Goal: Information Seeking & Learning: Check status

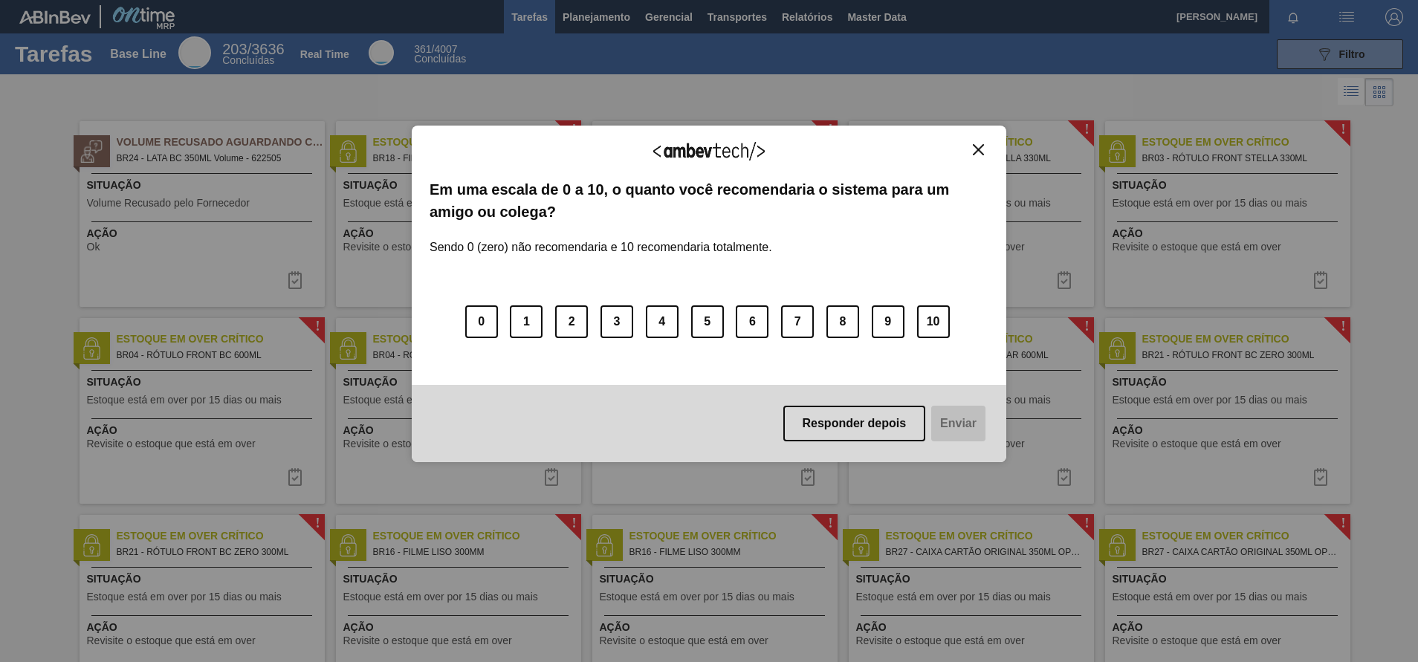
click at [978, 151] on img "Close" at bounding box center [978, 149] width 11 height 11
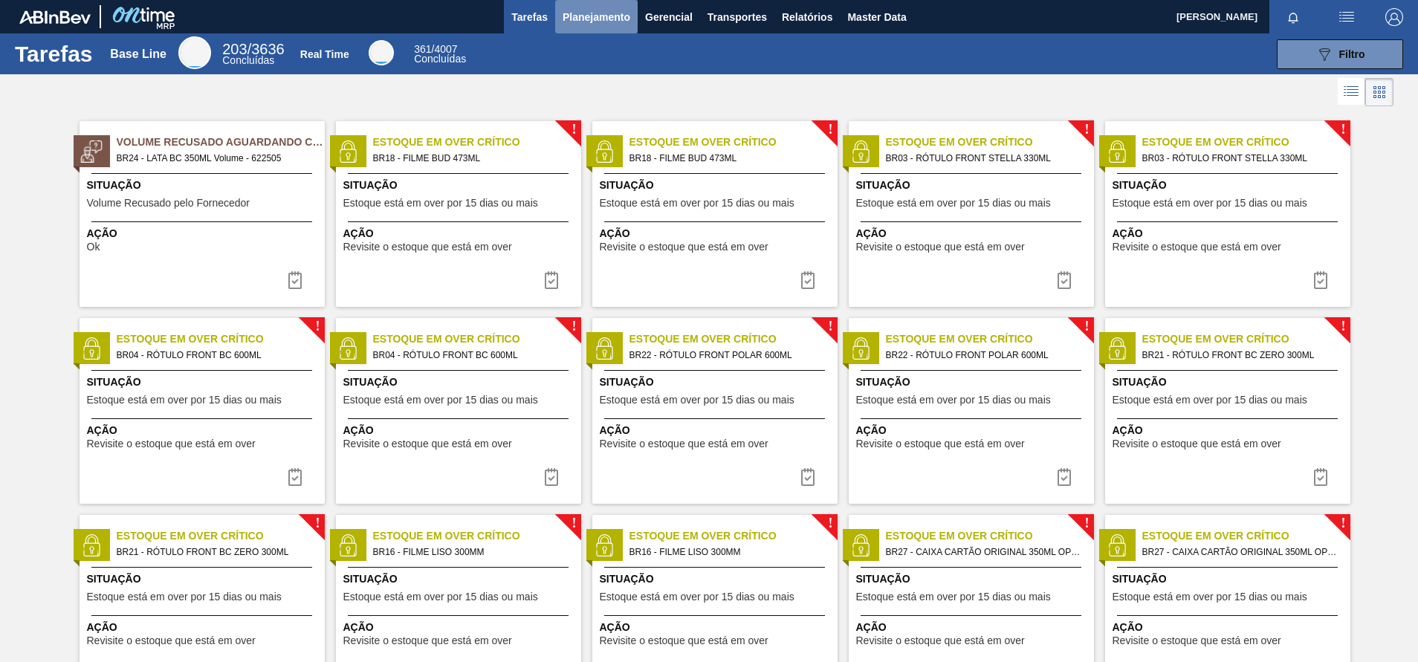
click at [598, 19] on span "Planejamento" at bounding box center [597, 17] width 68 height 18
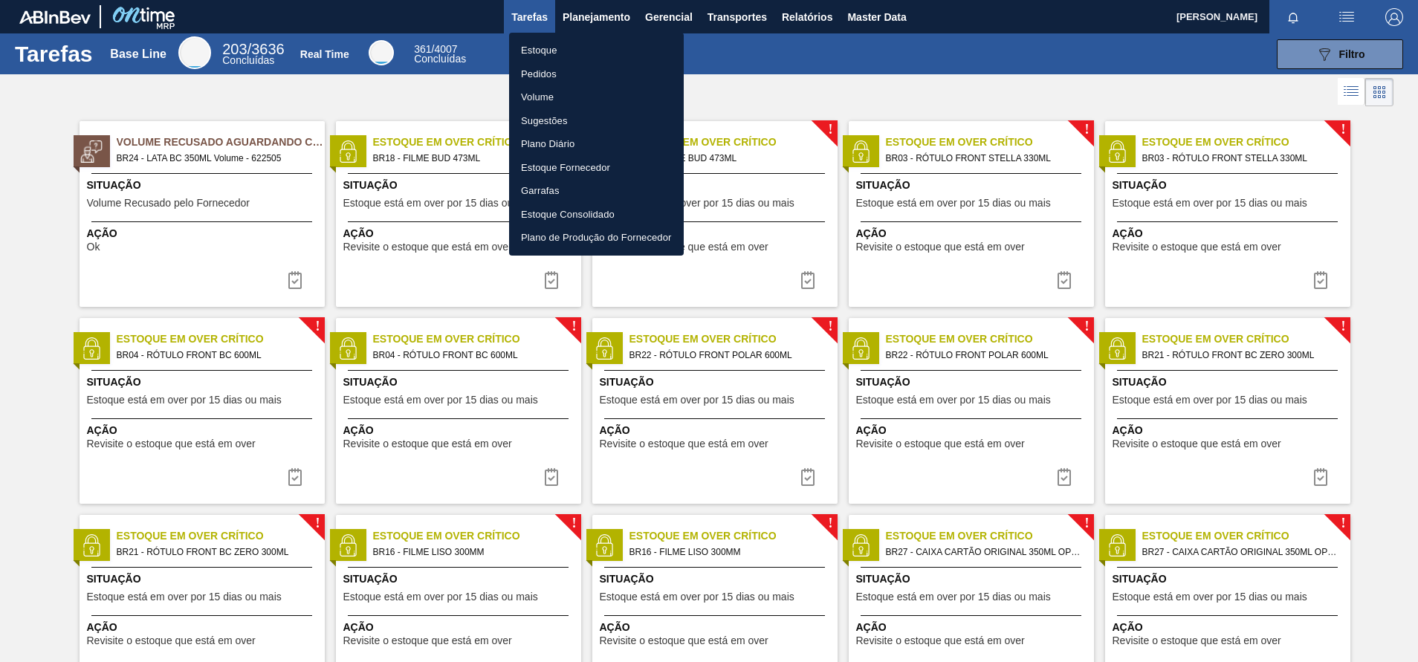
click at [545, 57] on li "Estoque" at bounding box center [596, 51] width 175 height 24
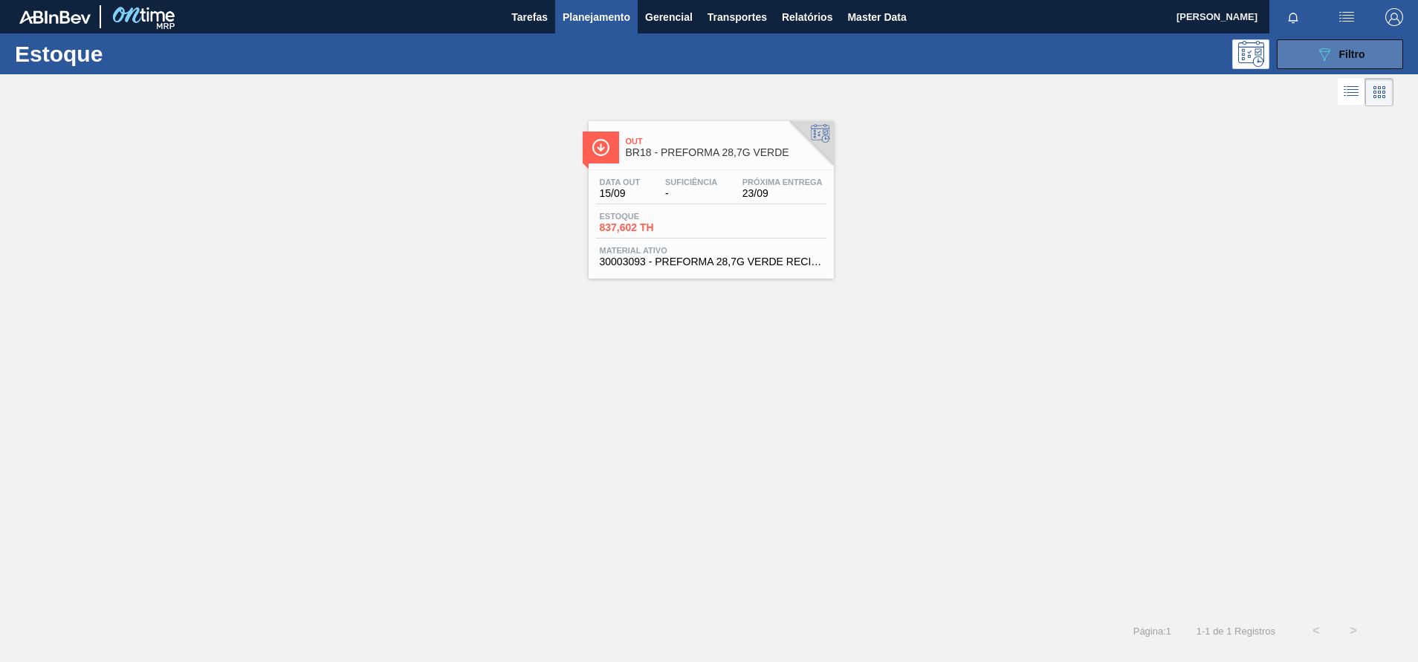
click at [1295, 55] on button "089F7B8B-B2A5-4AFE-B5C0-19BA573D28AC Filtro" at bounding box center [1340, 54] width 126 height 30
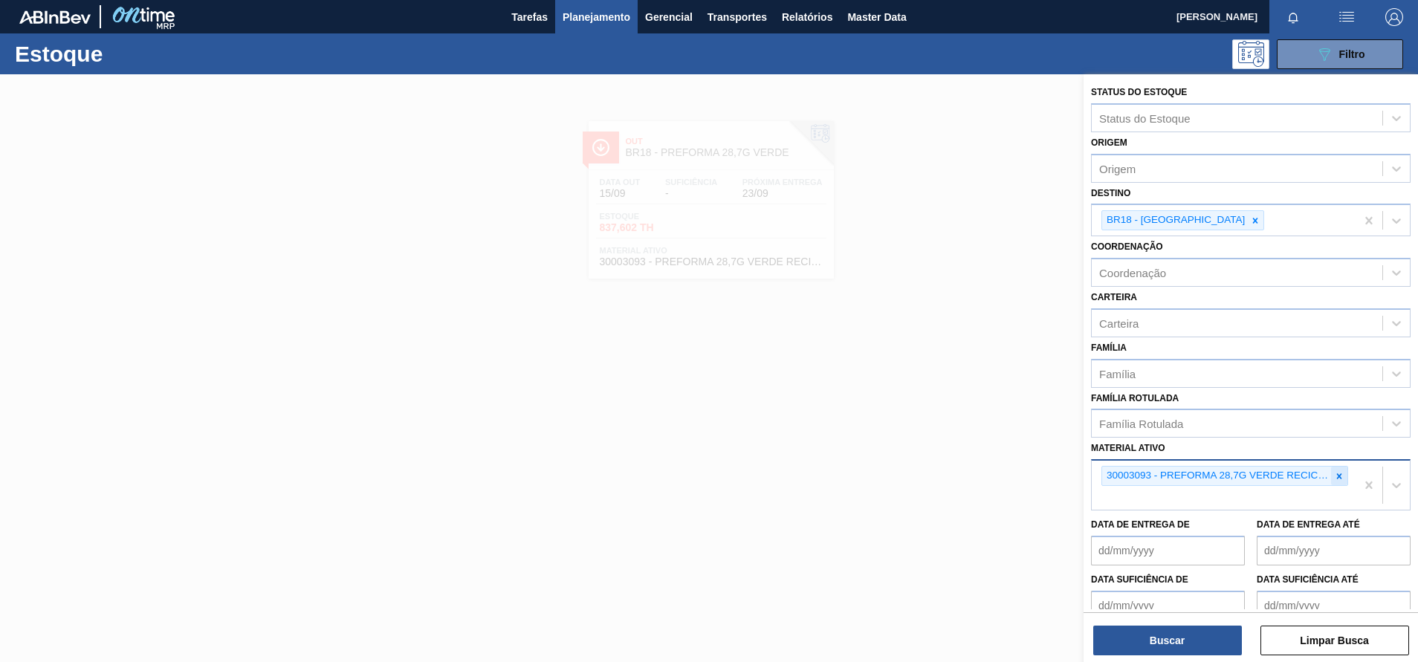
click at [1334, 468] on div at bounding box center [1340, 476] width 16 height 19
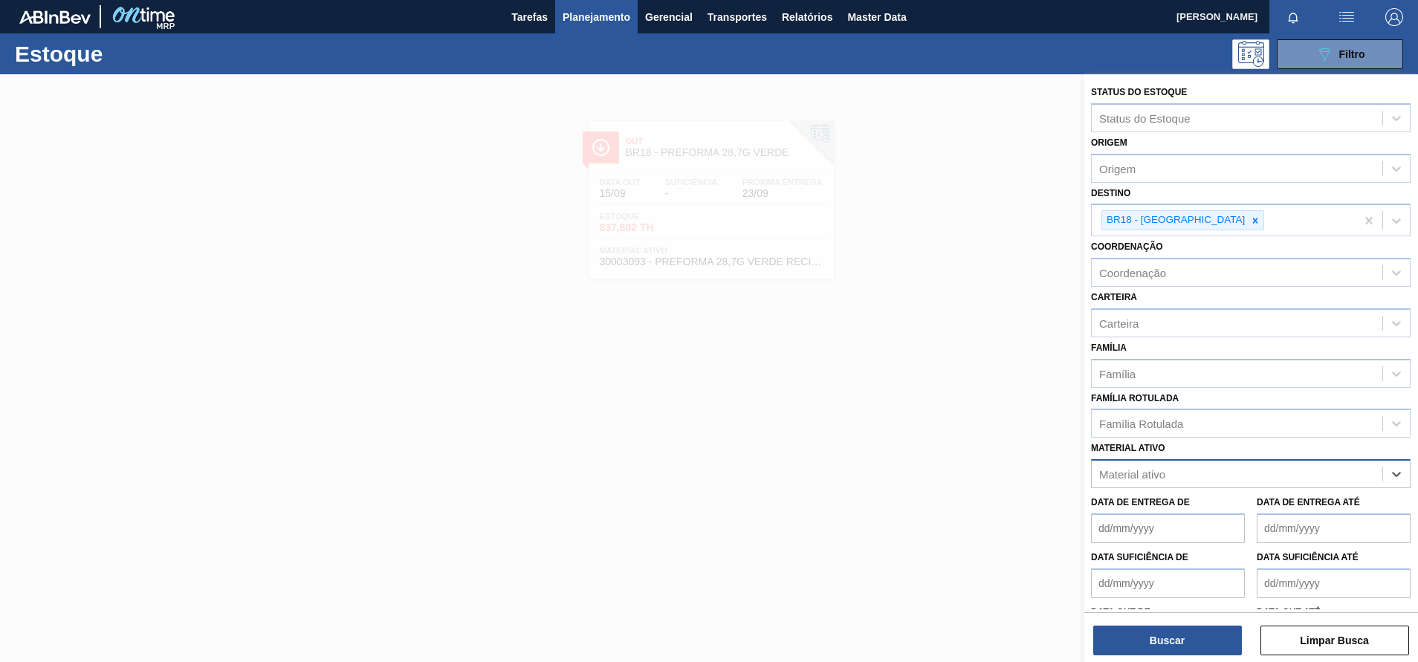
paste ativo "30006318"
type ativo "30006318"
click at [1169, 513] on div "30006318 - LUPULO AROM. PELLET STB TAHOMA" at bounding box center [1251, 511] width 320 height 28
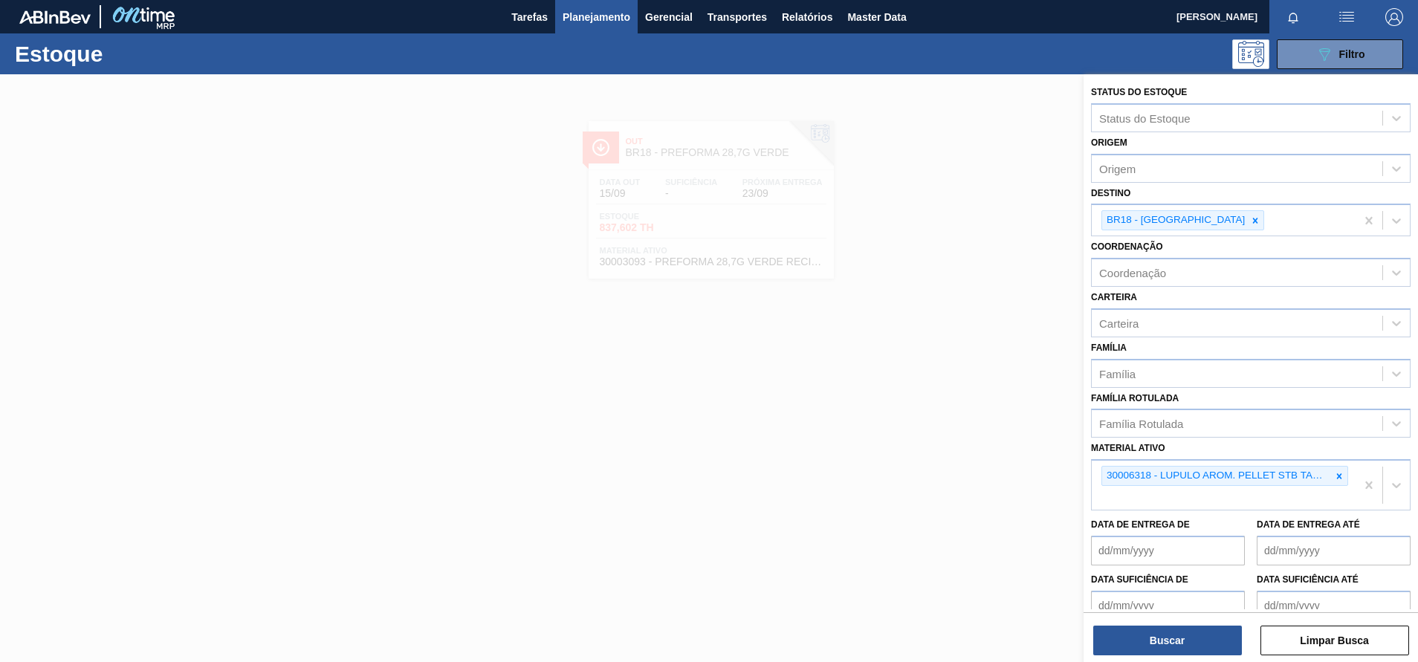
click at [1144, 623] on div "Buscar Limpar Busca" at bounding box center [1251, 634] width 335 height 42
click at [1138, 631] on button "Buscar" at bounding box center [1168, 641] width 149 height 30
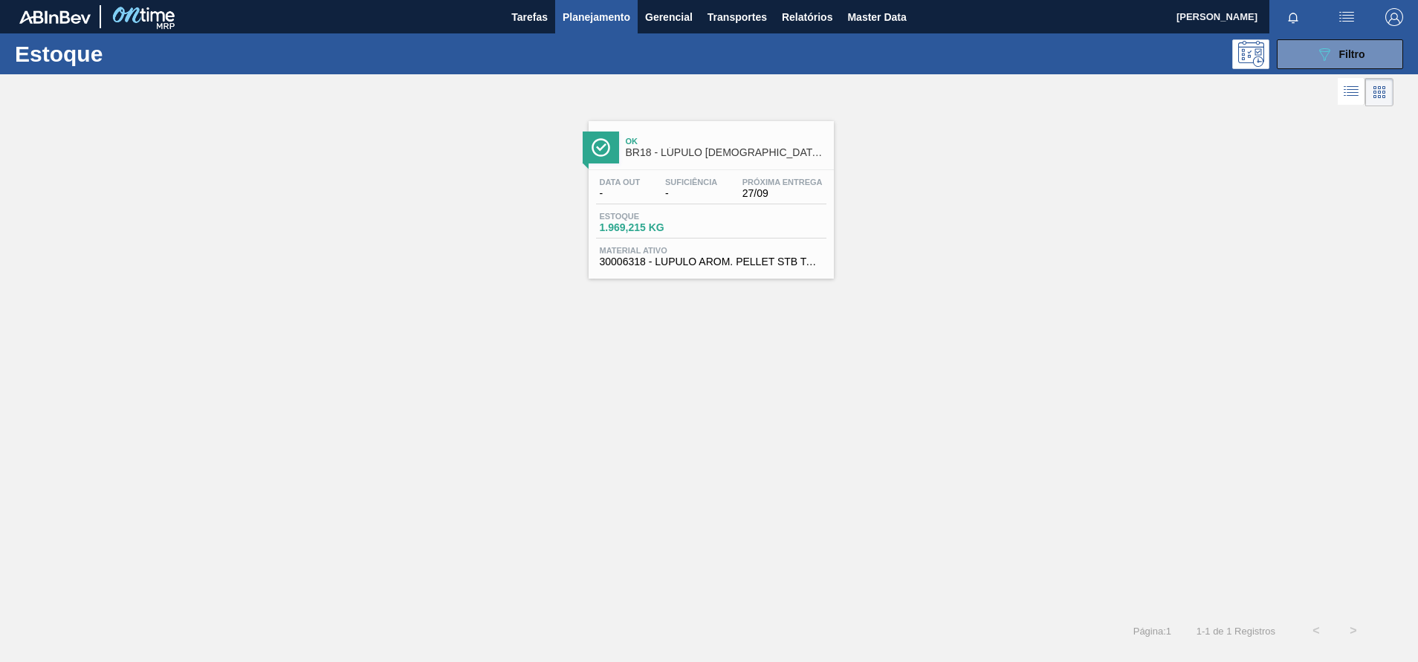
click at [662, 138] on span "Ok" at bounding box center [726, 141] width 201 height 9
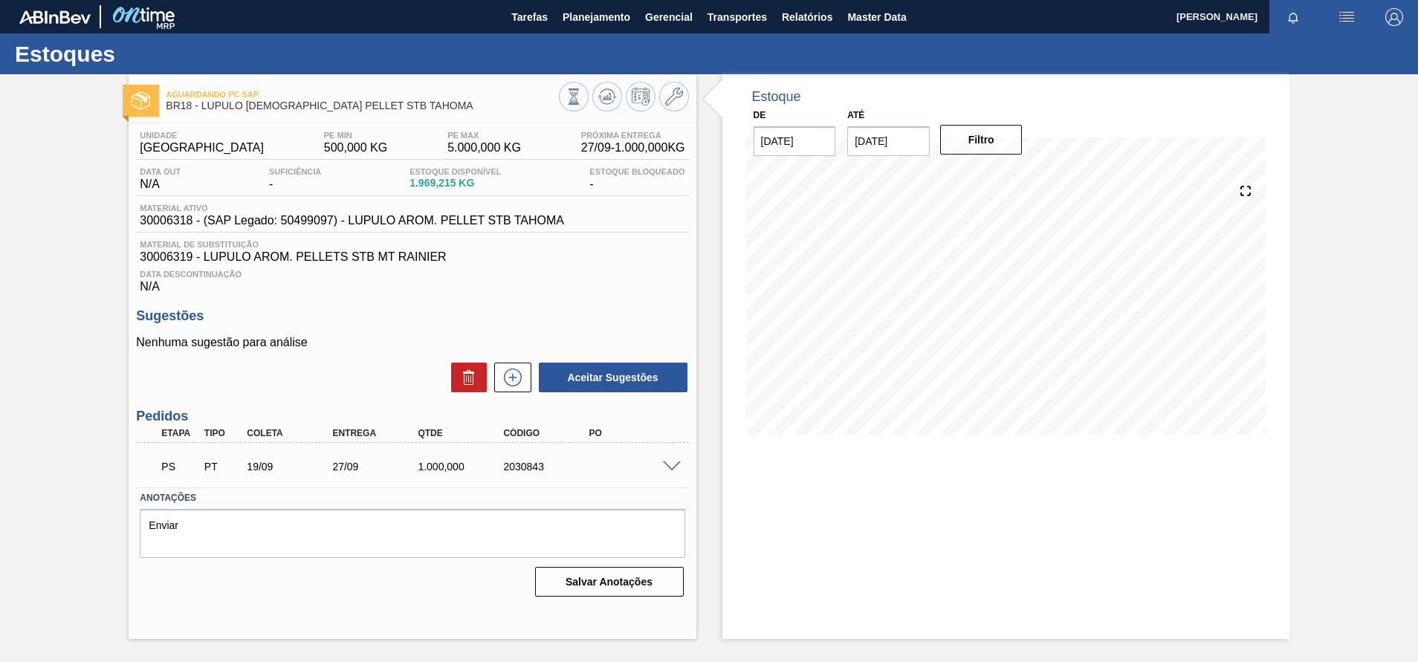
click at [673, 468] on span at bounding box center [672, 467] width 18 height 11
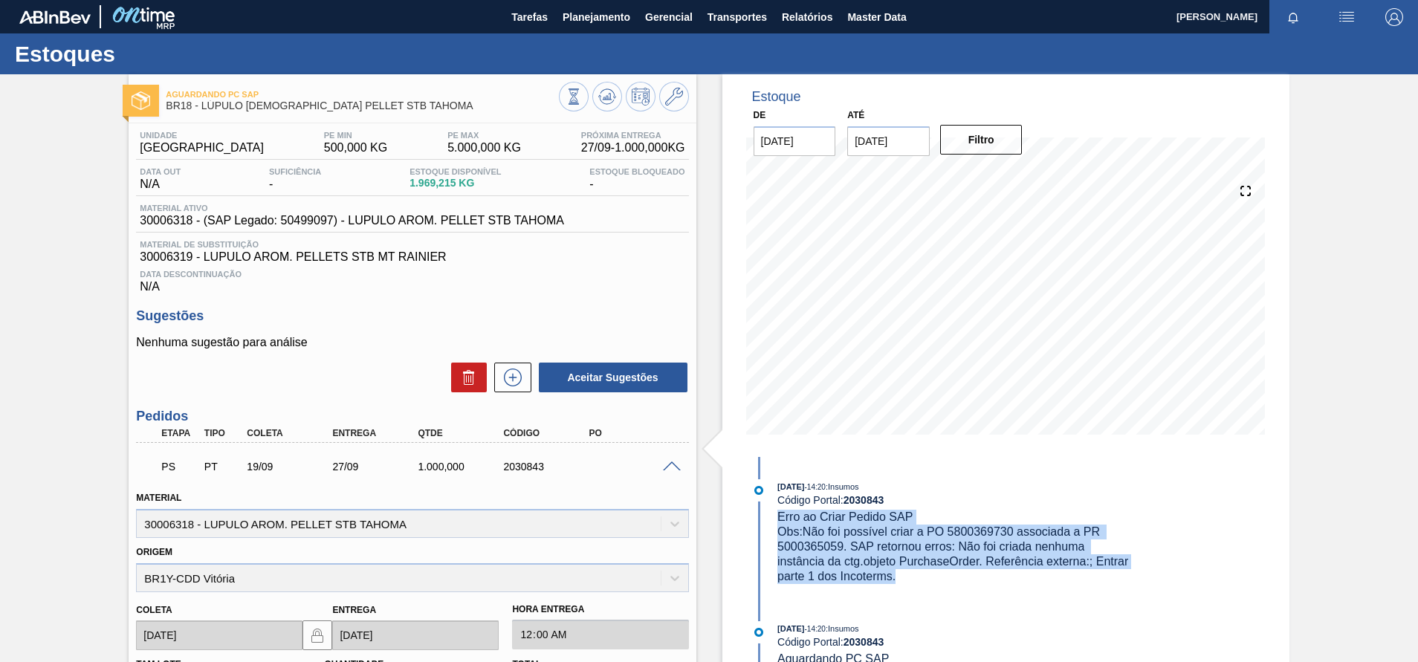
drag, startPoint x: 904, startPoint y: 571, endPoint x: 775, endPoint y: 522, distance: 137.7
click at [775, 522] on div "[DATE] 14:20 : Insumos Código Portal: 2030843 Erro ao Criar Pedido SAP Obs: Não…" at bounding box center [940, 532] width 383 height 105
copy div "Erro ao Criar Pedido SAP Obs: Não foi possível criar a PO 5800369730 associada …"
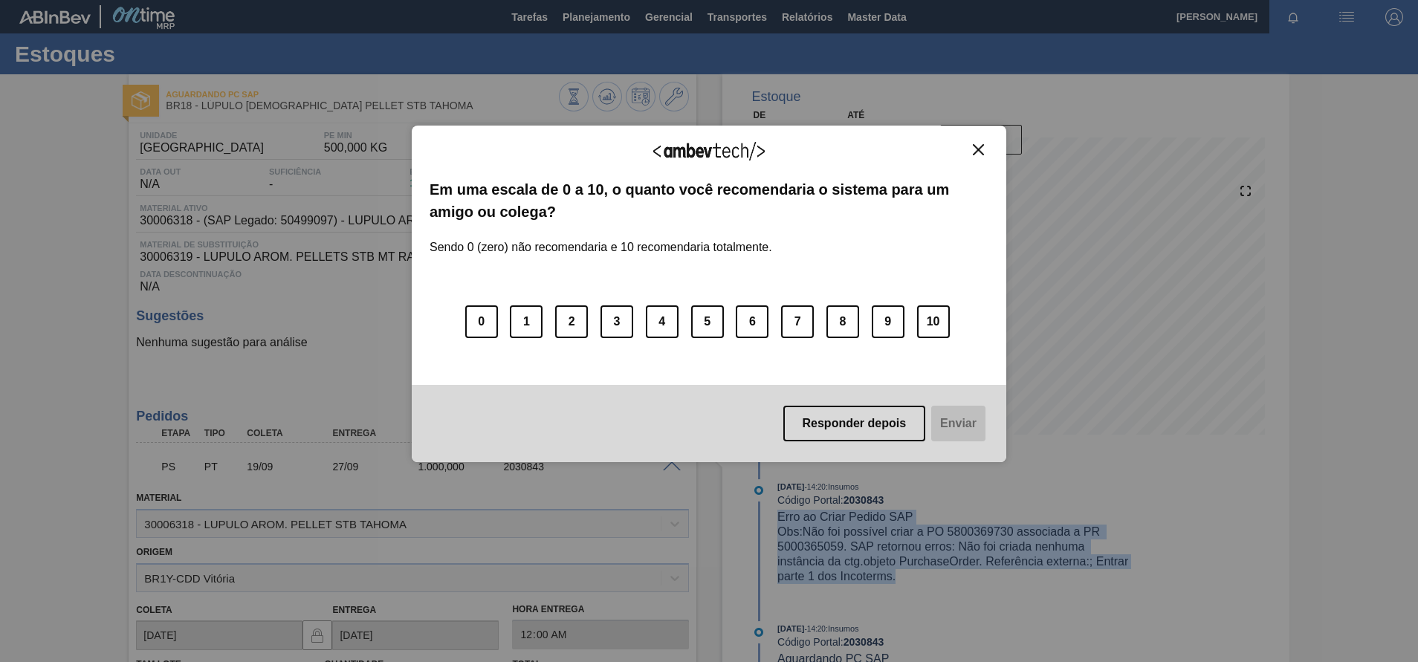
click at [984, 152] on button "Close" at bounding box center [979, 149] width 20 height 13
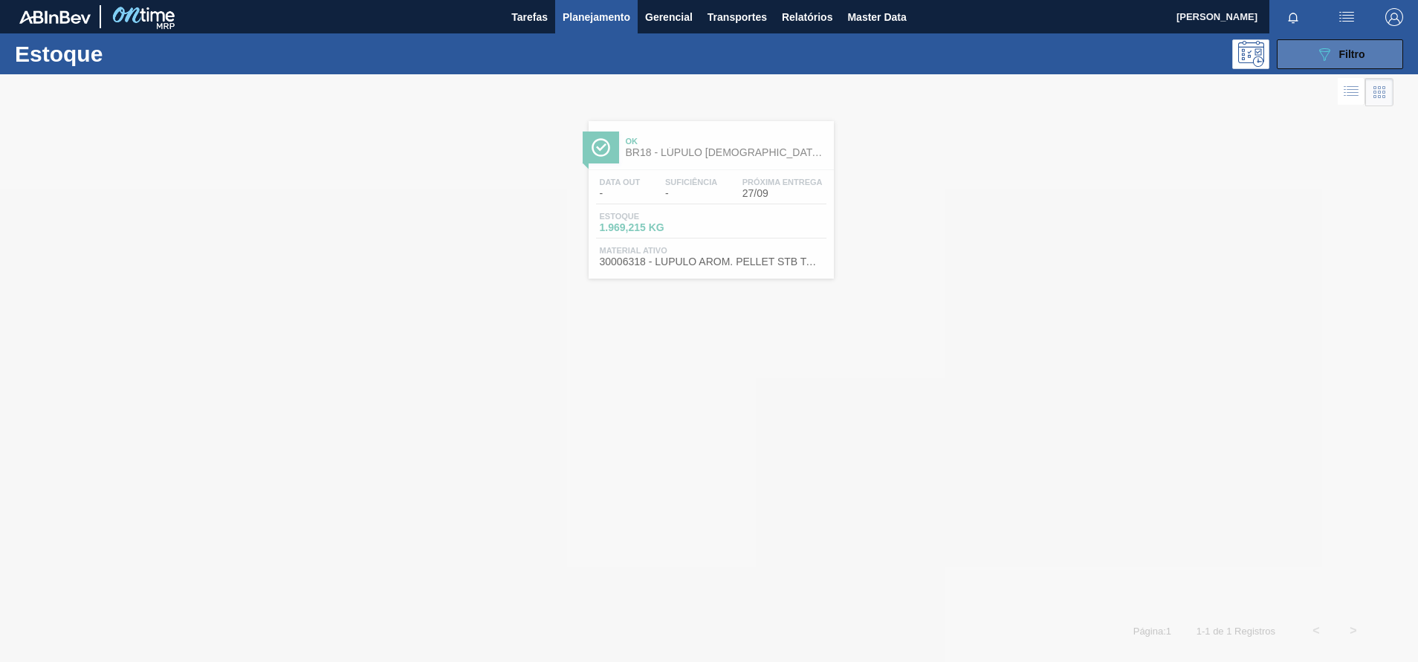
click at [1329, 48] on icon "089F7B8B-B2A5-4AFE-B5C0-19BA573D28AC" at bounding box center [1325, 54] width 18 height 18
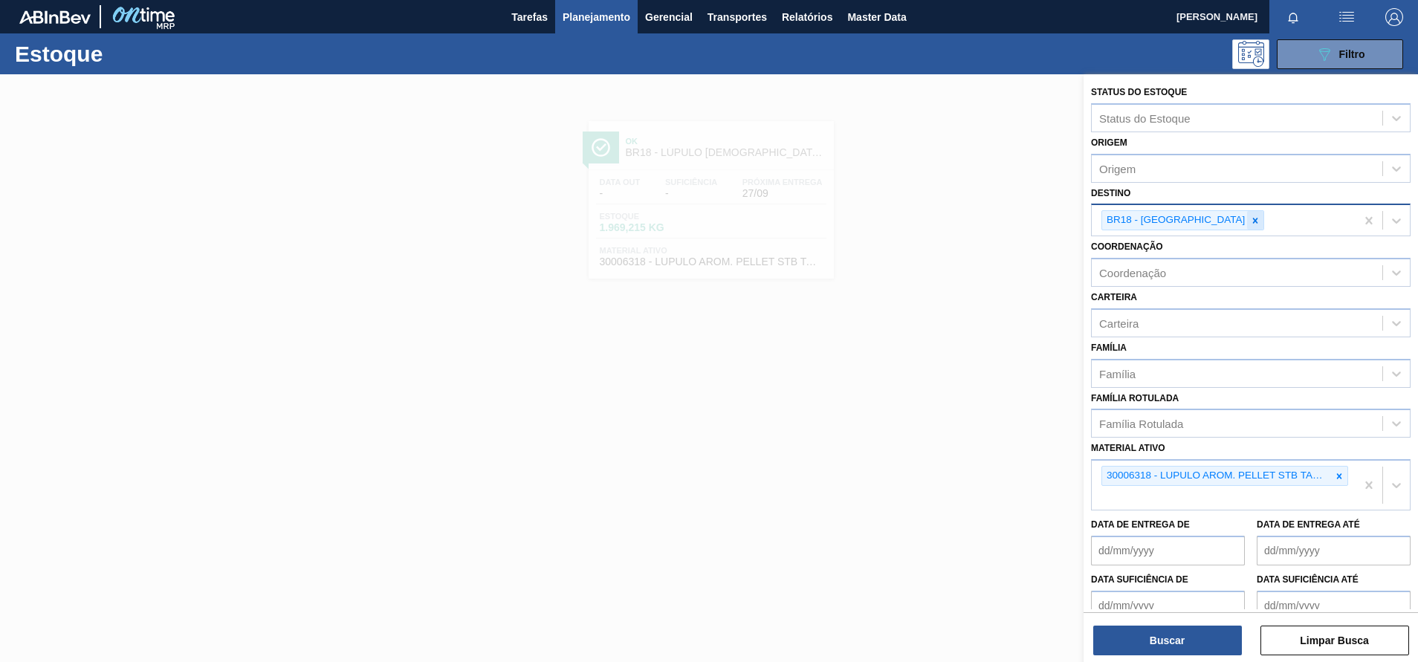
click at [1250, 219] on icon at bounding box center [1255, 221] width 10 height 10
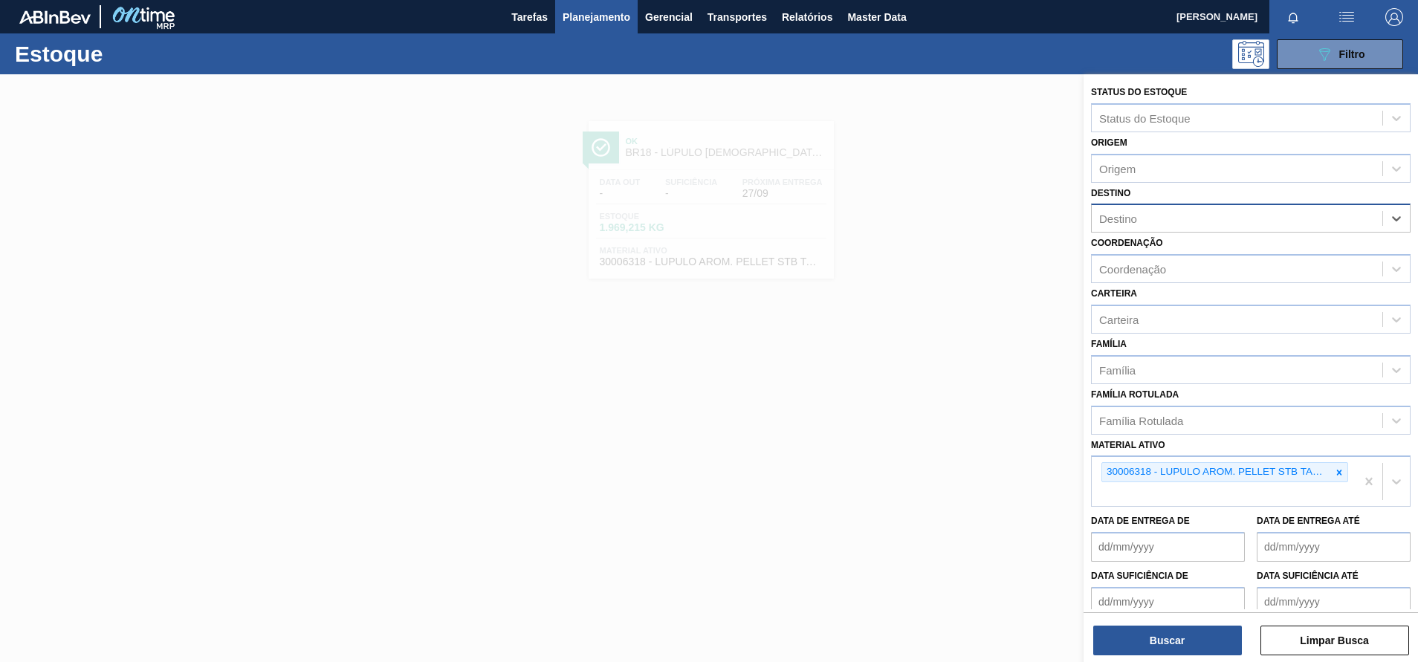
click at [1175, 220] on div "Destino" at bounding box center [1237, 219] width 291 height 22
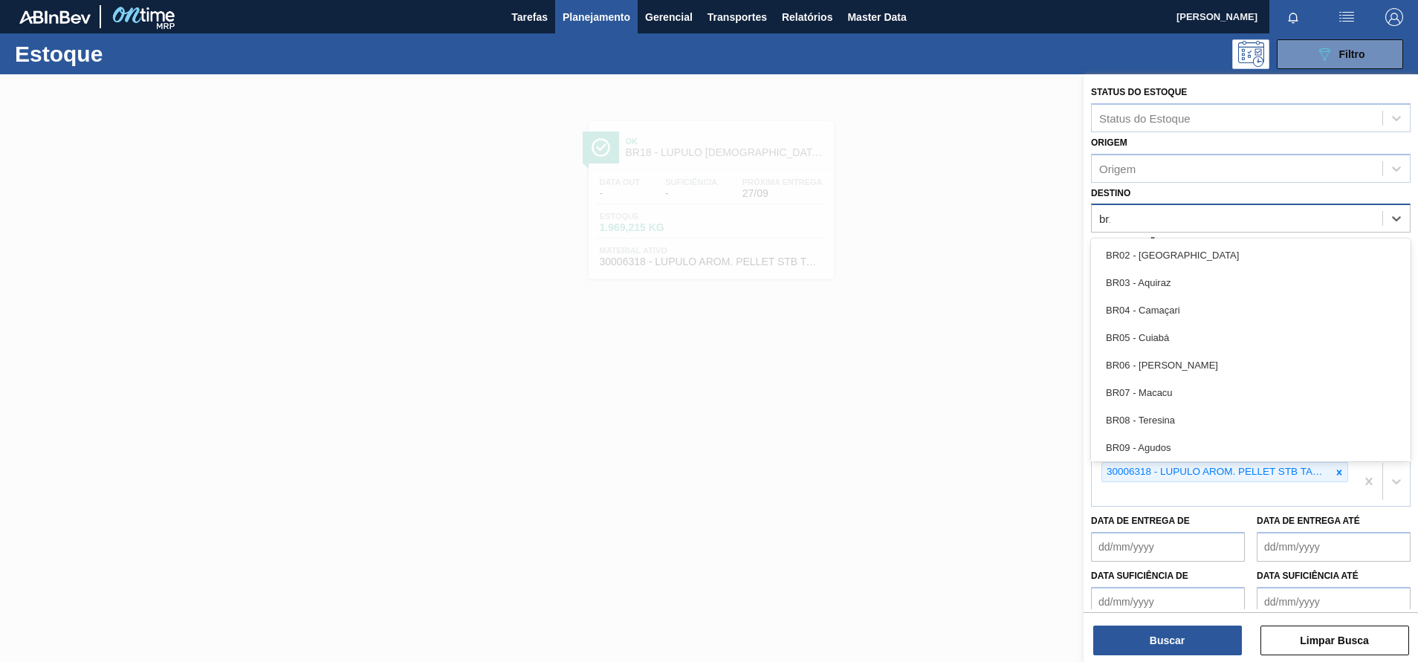
type input "br16"
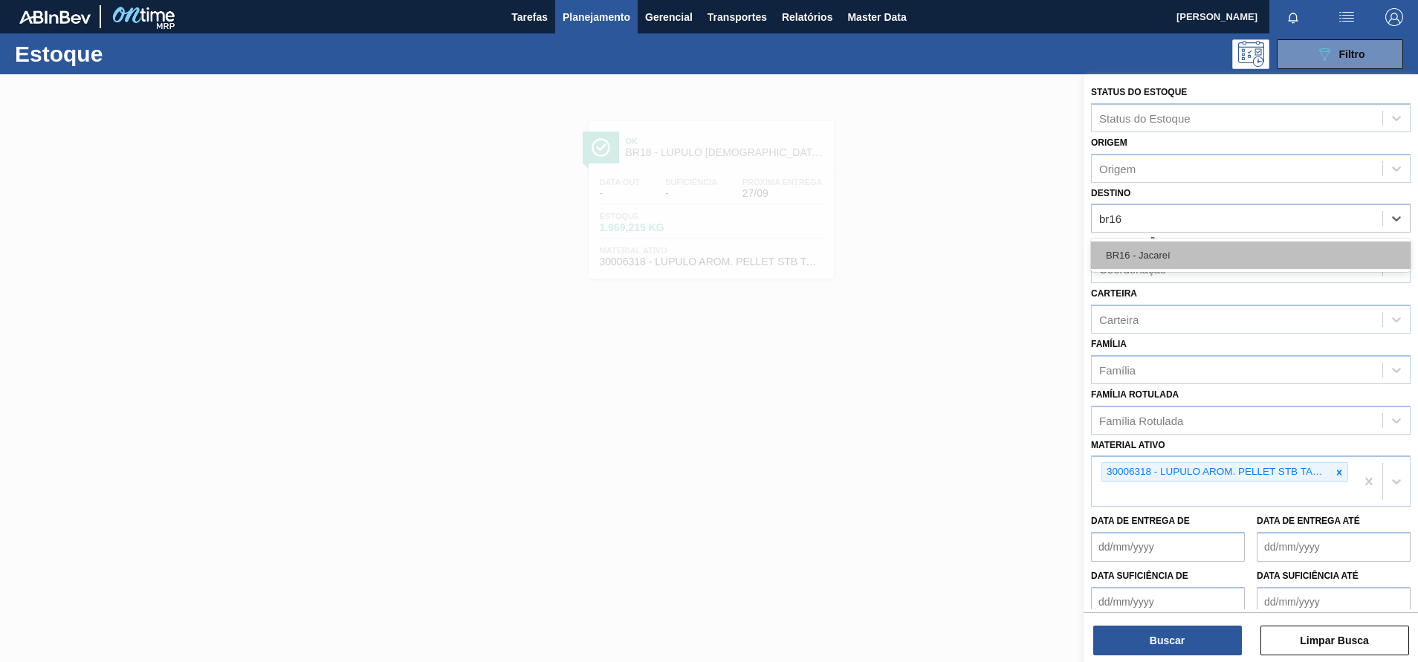
click at [1147, 243] on div "BR16 - Jacareí" at bounding box center [1251, 256] width 320 height 28
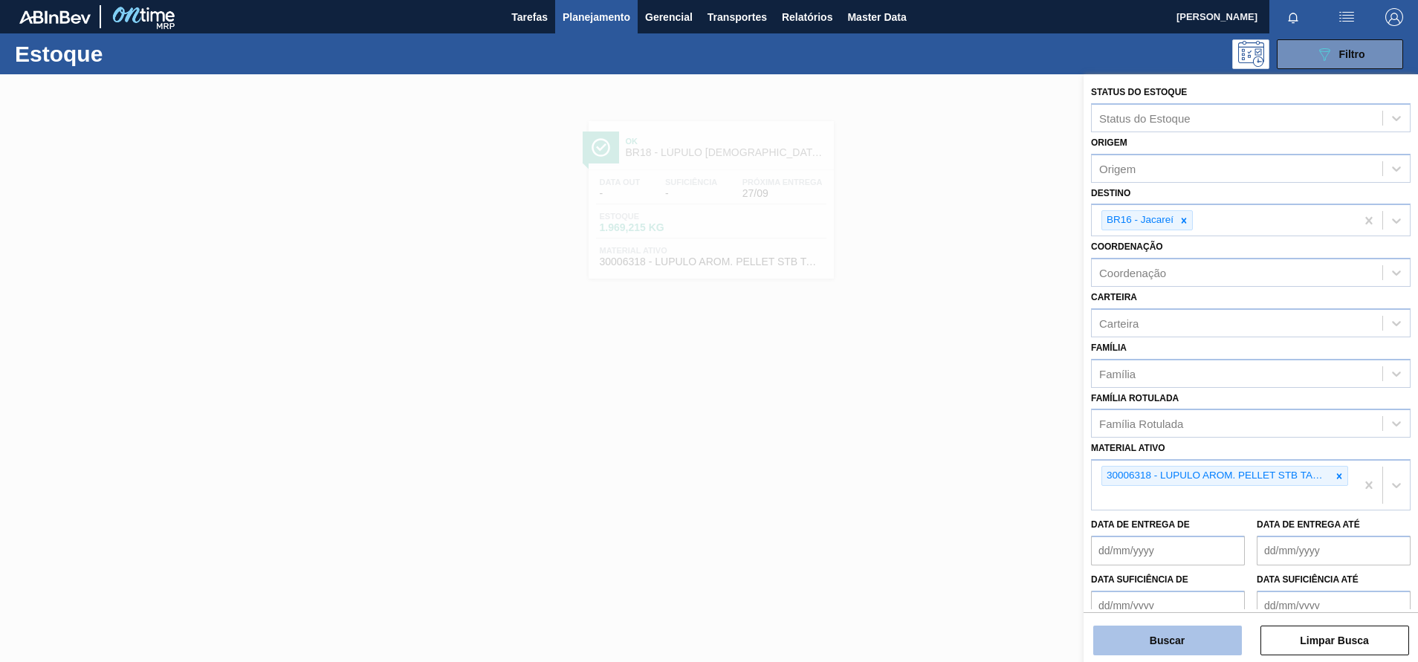
click at [1144, 645] on button "Buscar" at bounding box center [1168, 641] width 149 height 30
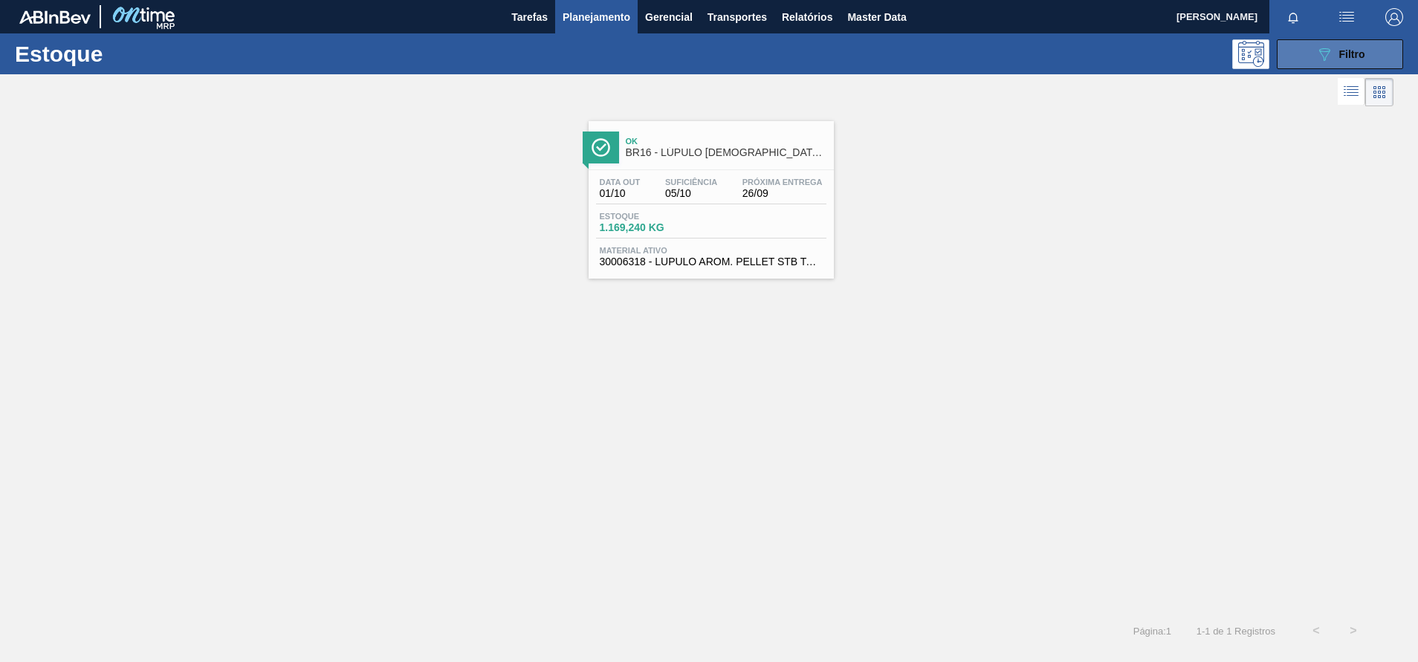
click at [1300, 62] on button "089F7B8B-B2A5-4AFE-B5C0-19BA573D28AC Filtro" at bounding box center [1340, 54] width 126 height 30
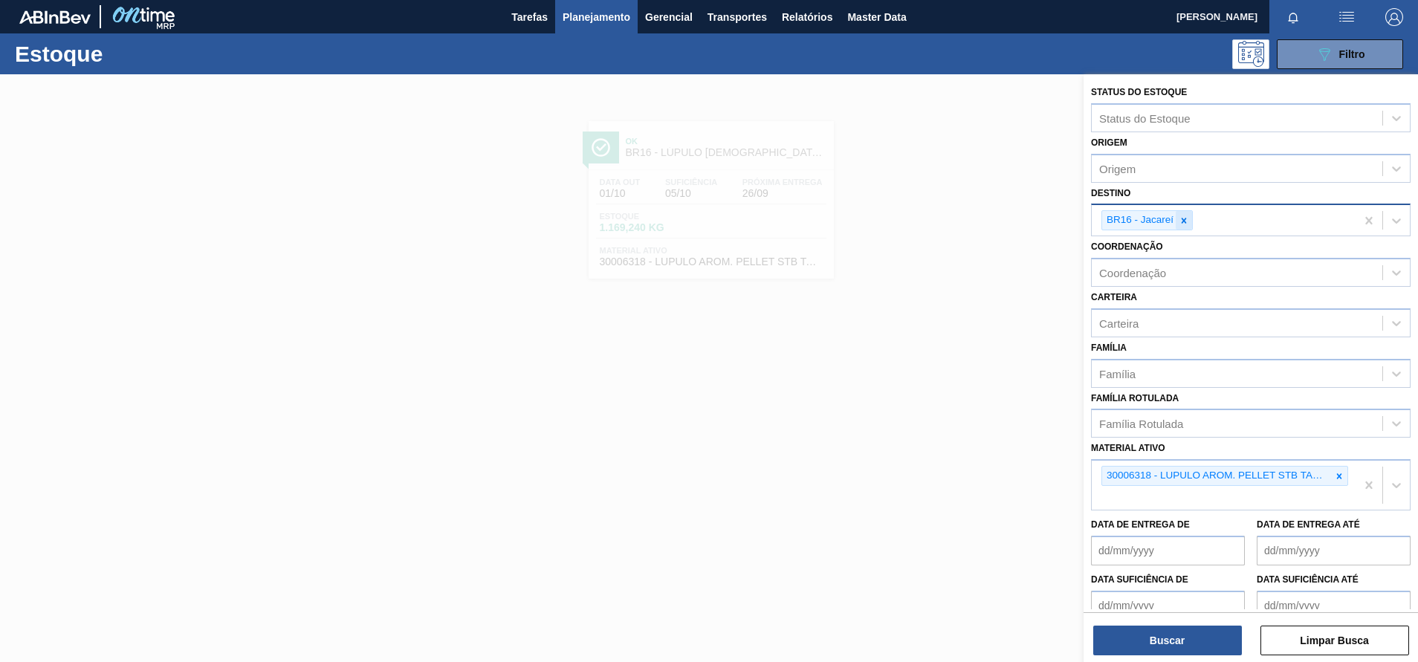
click at [1187, 229] on div at bounding box center [1184, 220] width 16 height 19
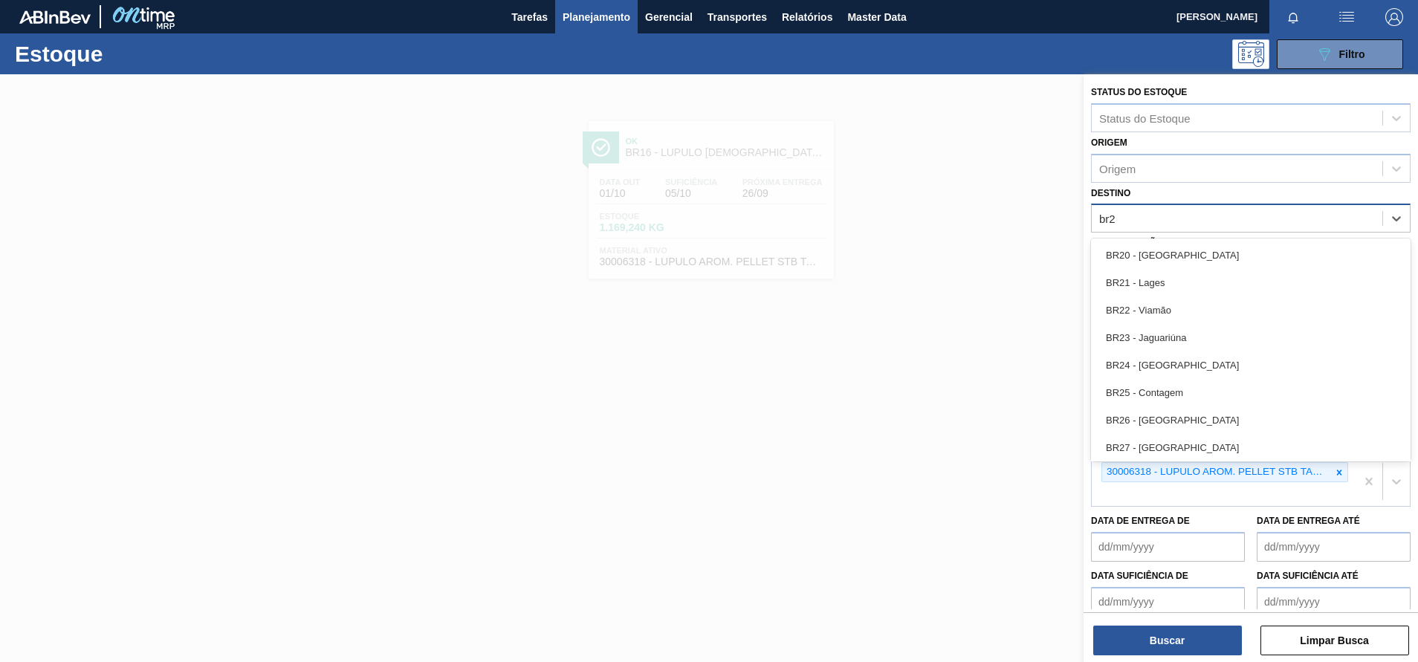
type input "br28"
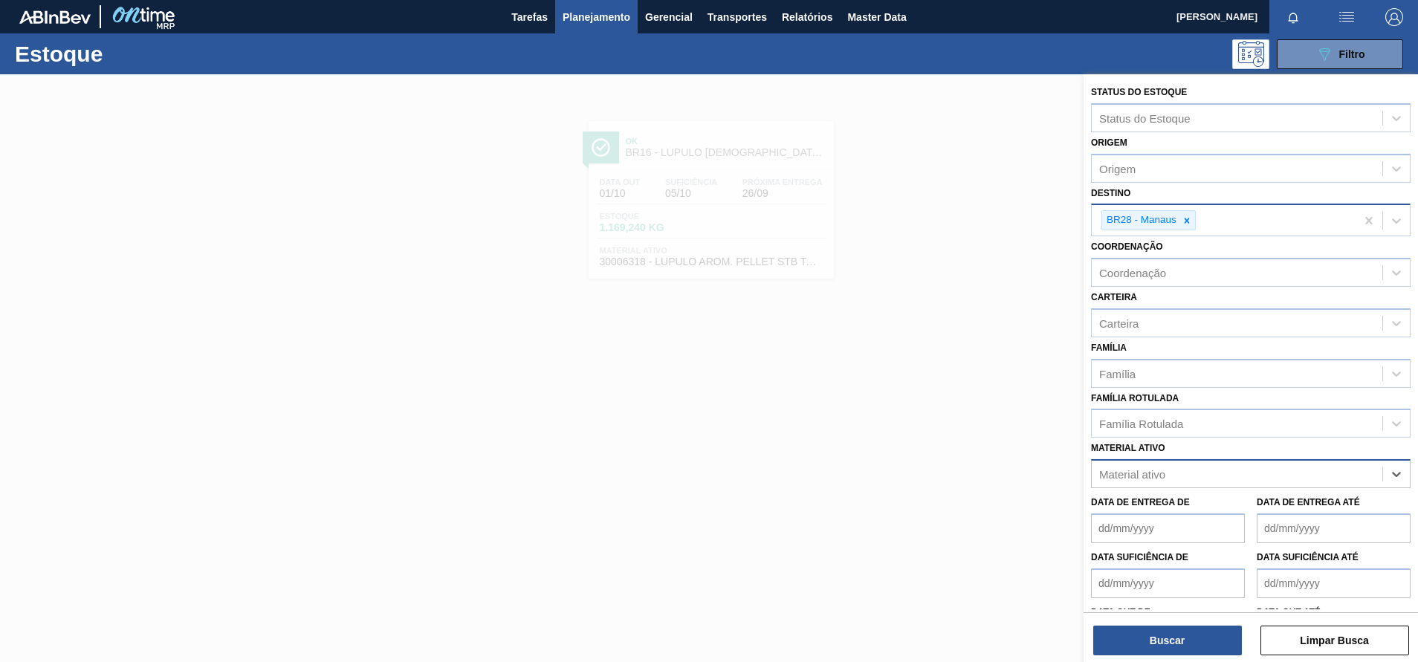
paste ativo "30003602"
type ativo "30003602"
click at [1138, 511] on div "30003602 - LUPULO AMAR. PIP NUGGET" at bounding box center [1251, 511] width 320 height 28
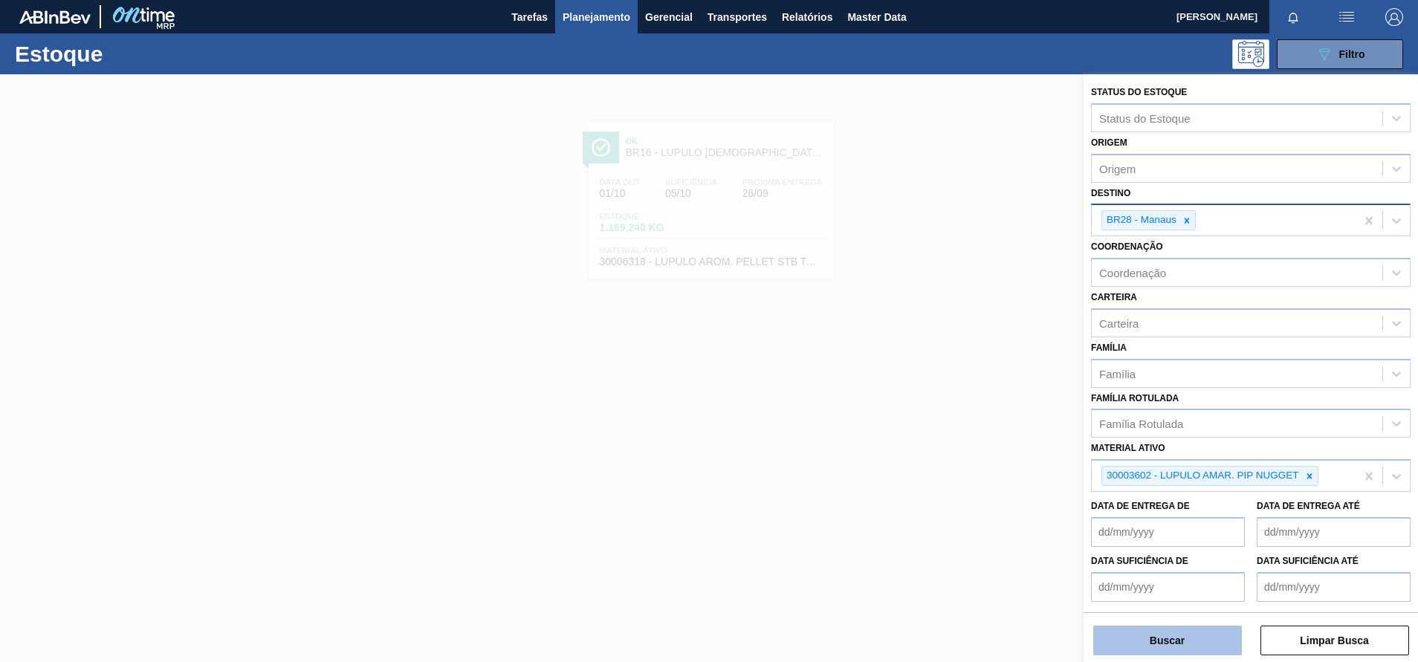
click at [1140, 629] on button "Buscar" at bounding box center [1168, 641] width 149 height 30
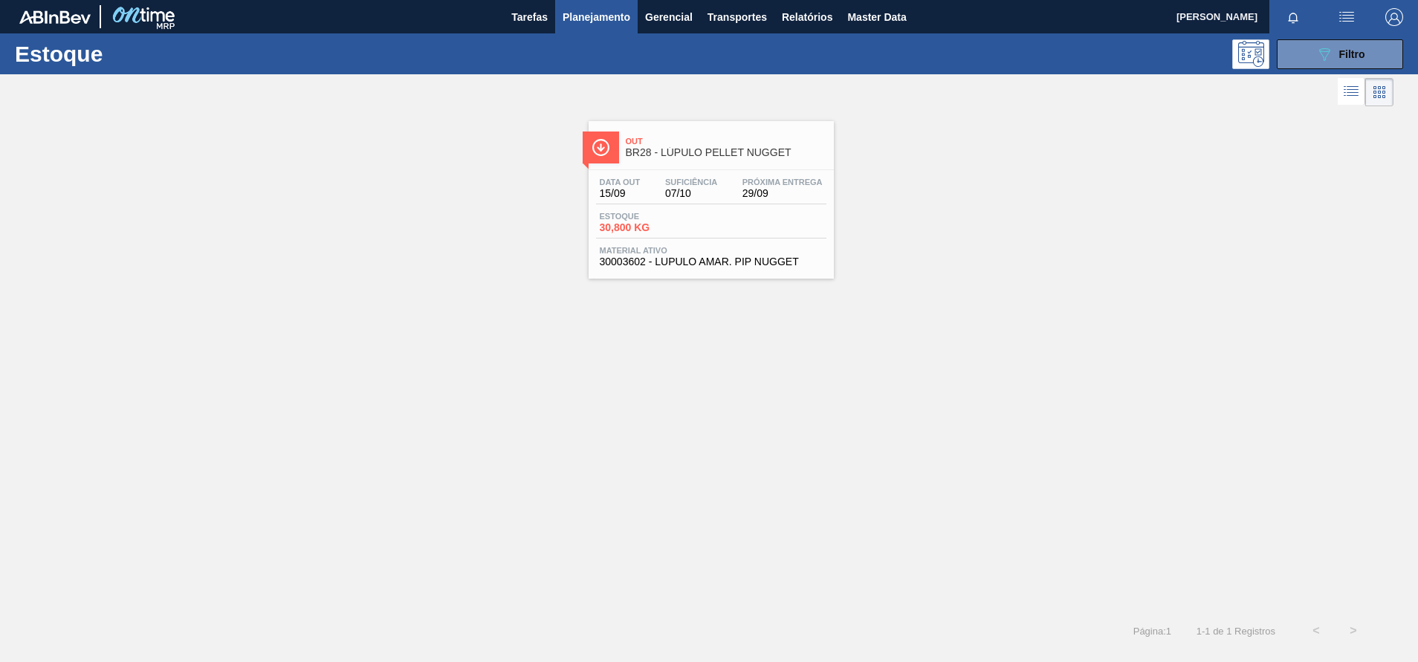
click at [728, 200] on div "Data [DATE] Suficiência 07/10 Próxima Entrega 29/09" at bounding box center [711, 191] width 230 height 27
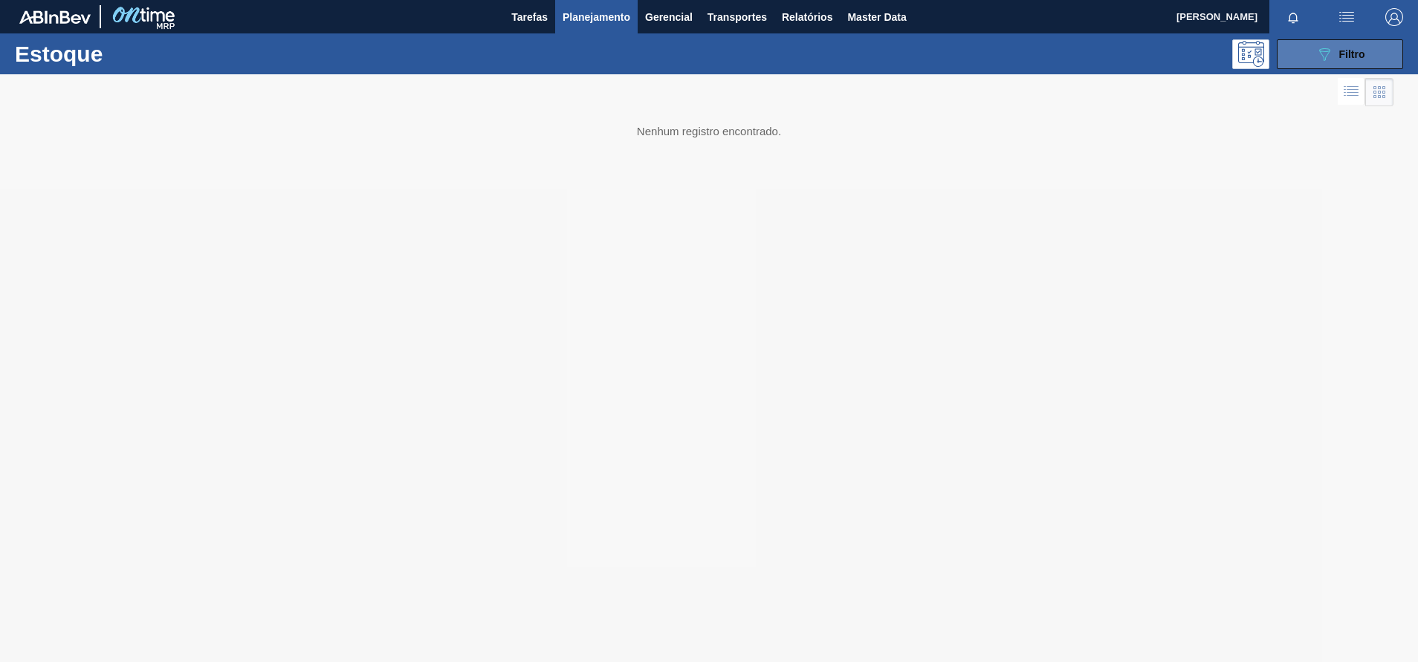
click at [1308, 62] on button "089F7B8B-B2A5-4AFE-B5C0-19BA573D28AC Filtro" at bounding box center [1340, 54] width 126 height 30
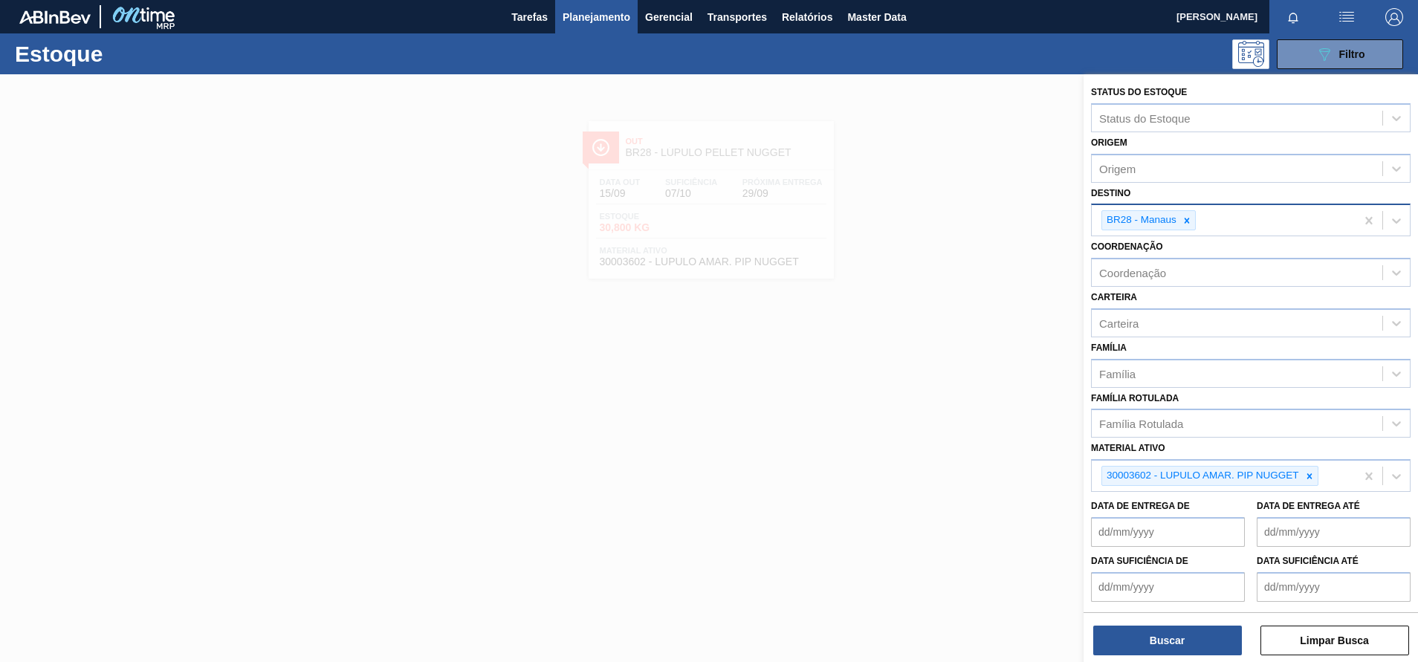
click at [1207, 217] on div "BR28 - Manaus" at bounding box center [1224, 220] width 264 height 30
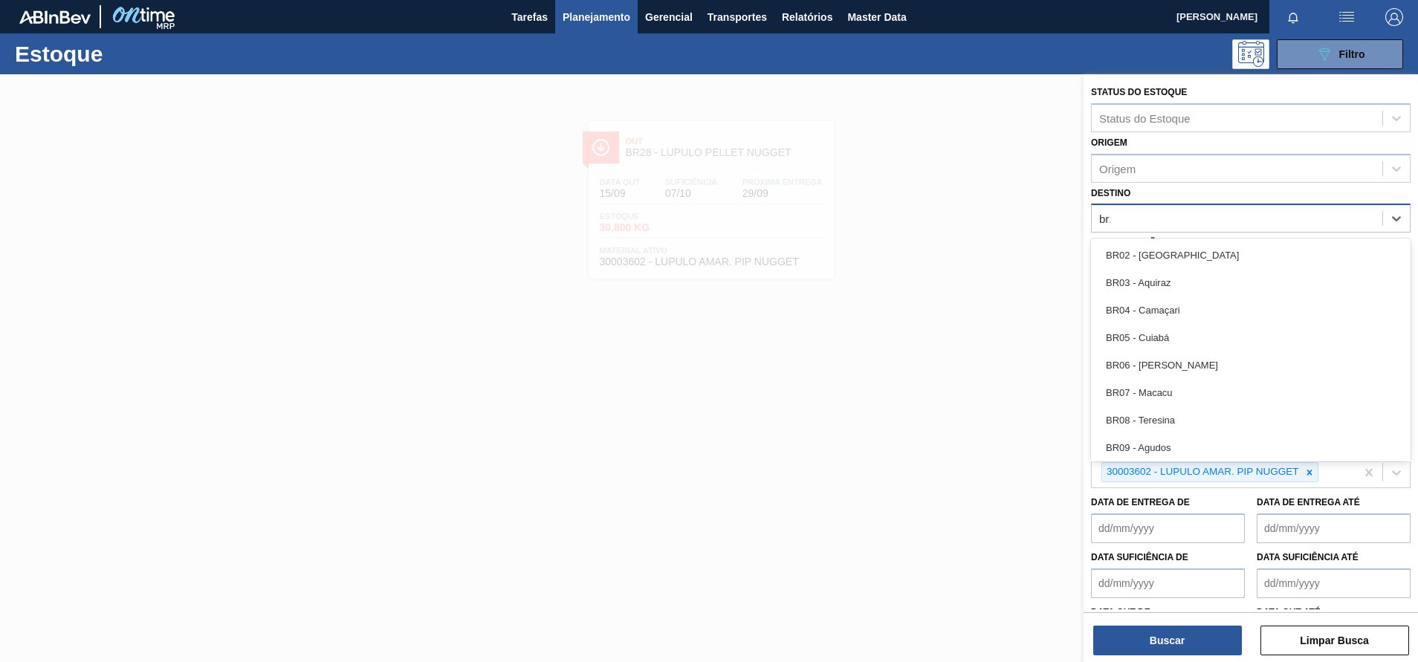
type input "br16"
click at [1162, 239] on div "BR16 - Jacareí" at bounding box center [1251, 255] width 320 height 33
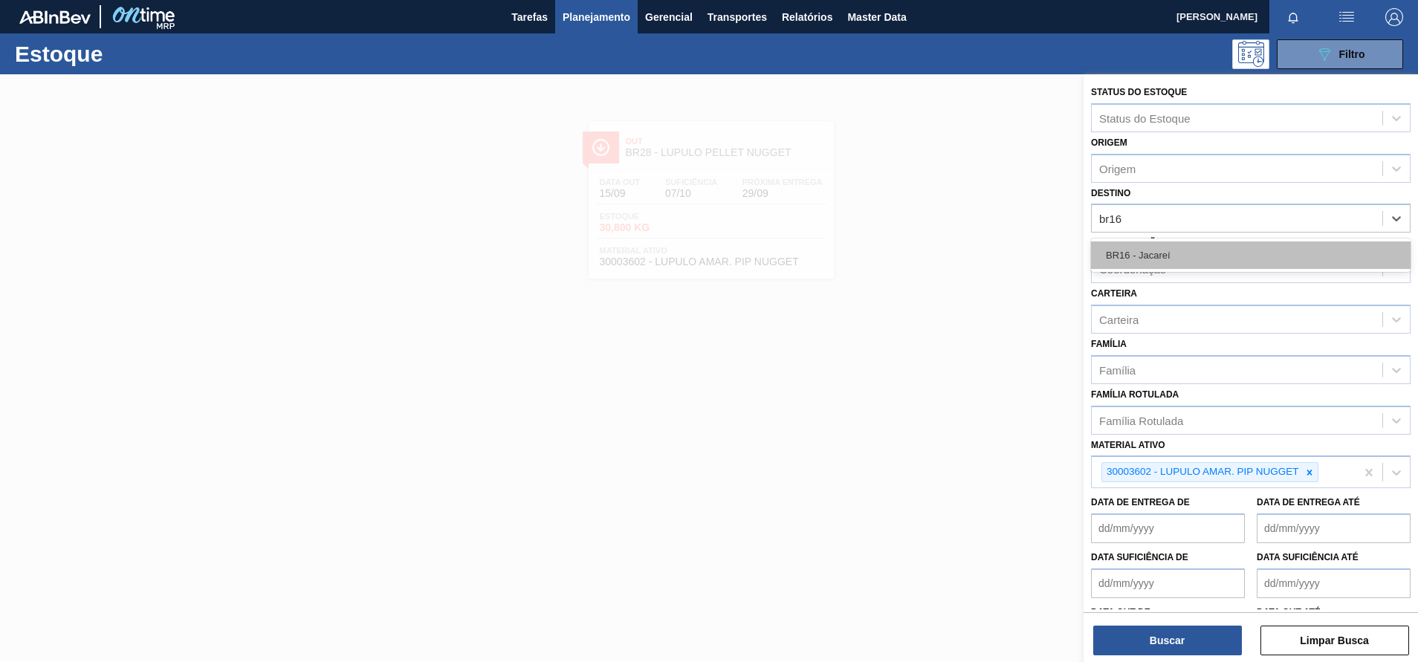
click at [1144, 245] on div "BR16 - Jacareí" at bounding box center [1251, 256] width 320 height 28
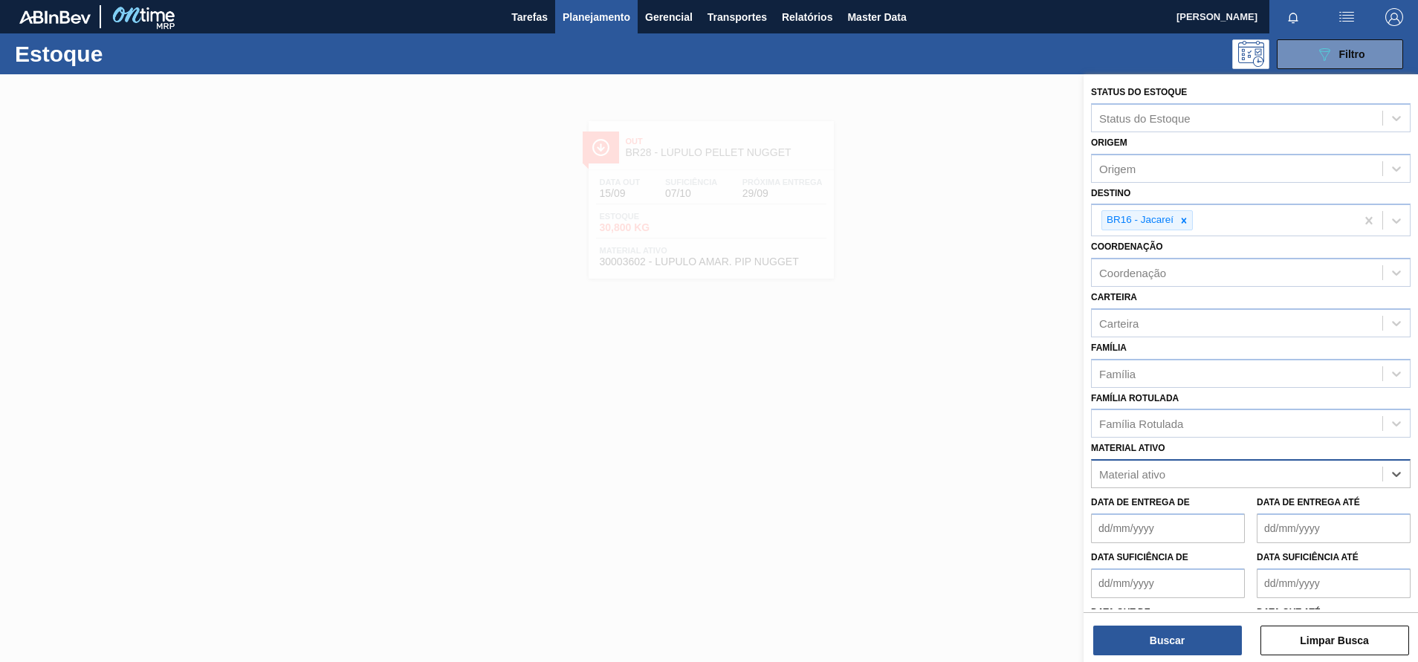
paste ativo "30006318"
type ativo "30006318"
click at [1165, 506] on div "30006318 - LUPULO AROM. PELLET STB TAHOMA" at bounding box center [1251, 511] width 320 height 28
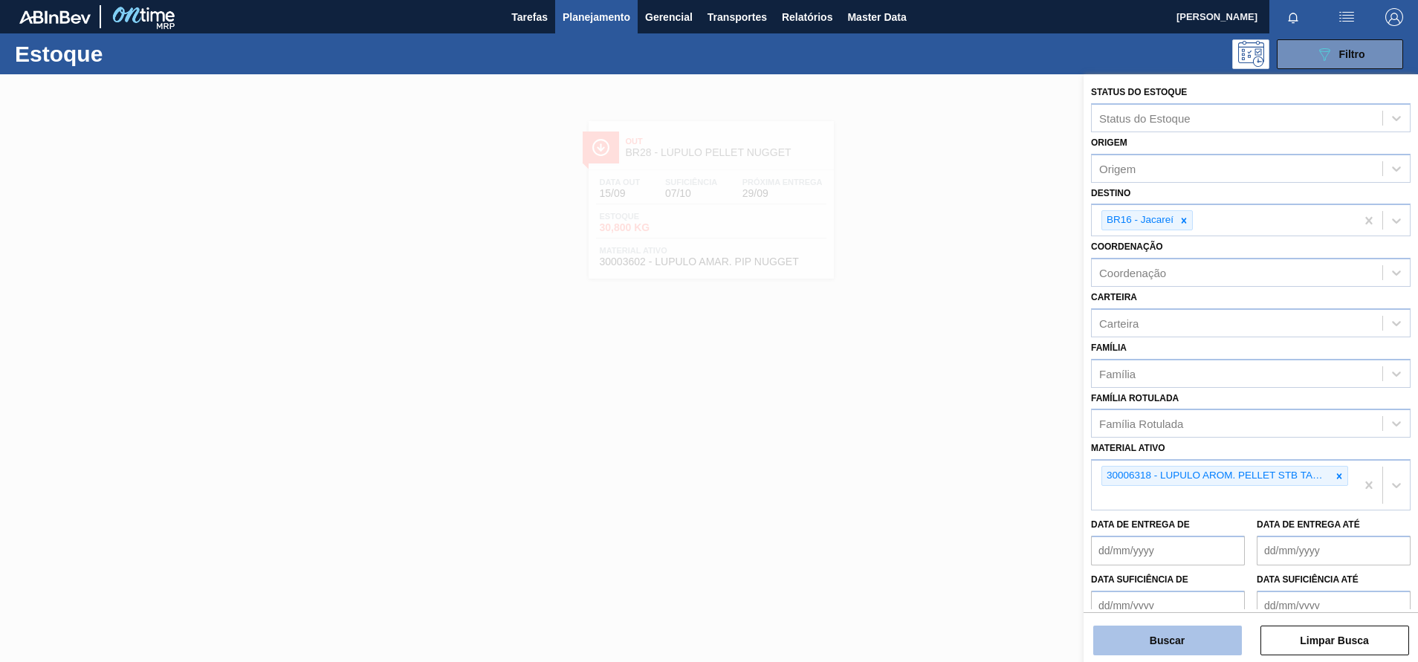
click at [1149, 646] on button "Buscar" at bounding box center [1168, 641] width 149 height 30
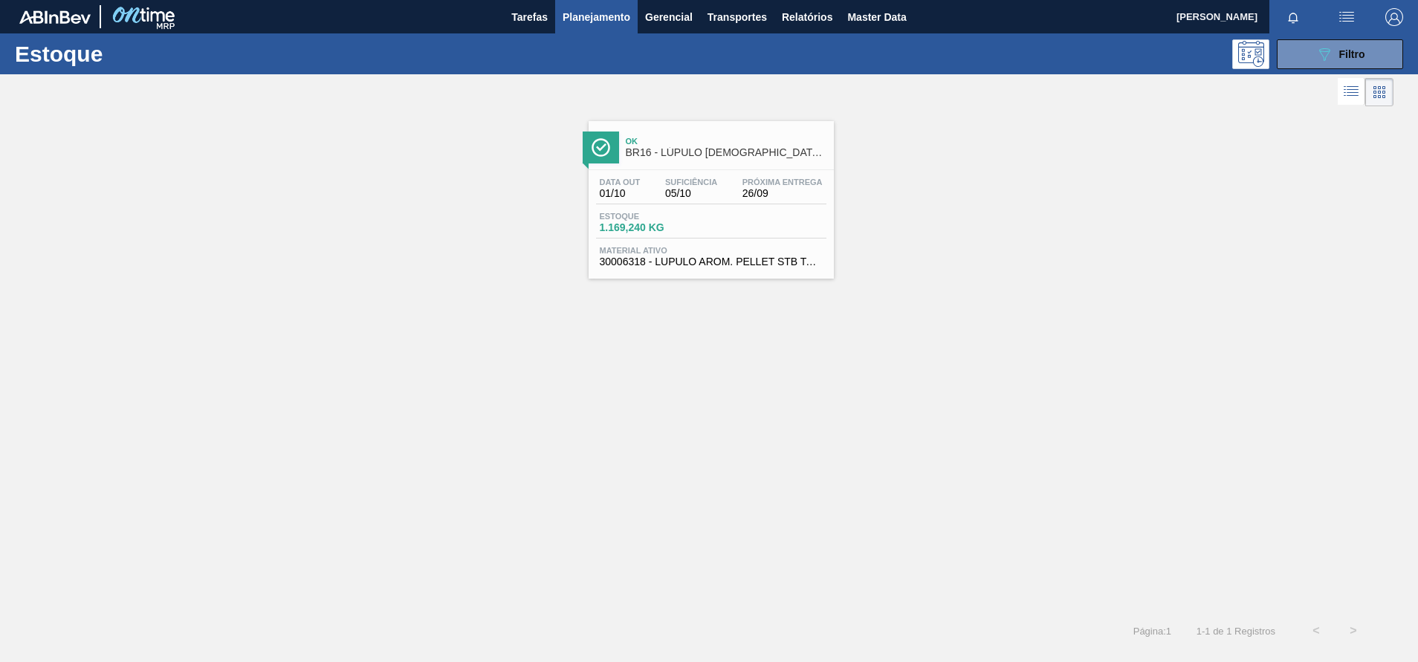
click at [799, 233] on div "Estoque 1.169,240 KG" at bounding box center [711, 225] width 230 height 27
